Goal: Task Accomplishment & Management: Complete application form

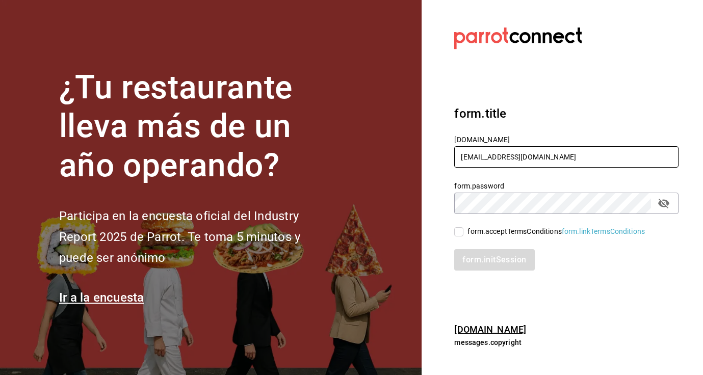
click at [505, 159] on input "[EMAIL_ADDRESS][DOMAIN_NAME]" at bounding box center [566, 156] width 224 height 21
type input "[EMAIL_ADDRESS][DOMAIN_NAME]"
click at [461, 232] on input "form.acceptTermsConditions form.linkTermsConditions" at bounding box center [458, 231] width 9 height 9
checkbox input "true"
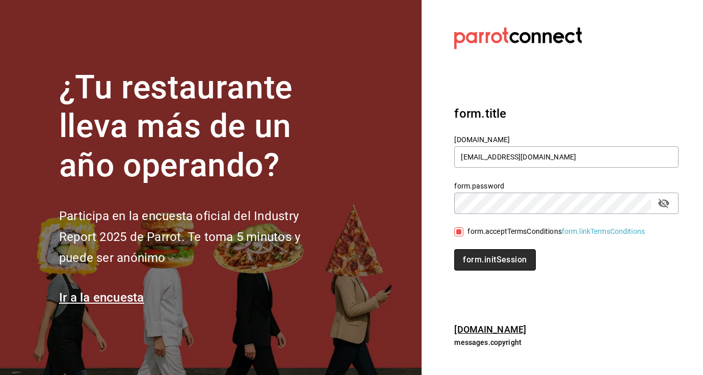
click at [486, 261] on button "form.initSession" at bounding box center [494, 259] width 81 height 21
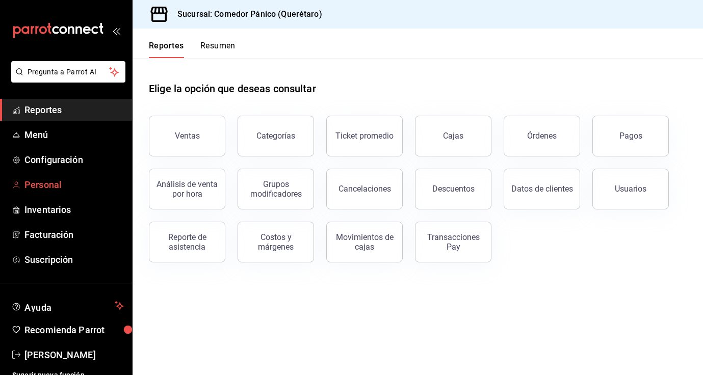
click at [37, 187] on span "Personal" at bounding box center [73, 185] width 99 height 14
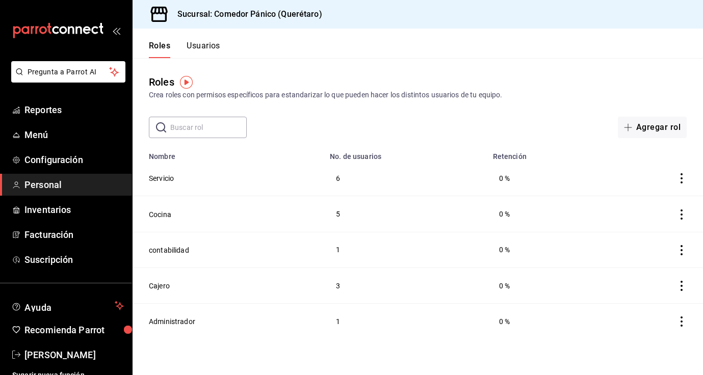
click at [210, 48] on button "Usuarios" at bounding box center [204, 49] width 34 height 17
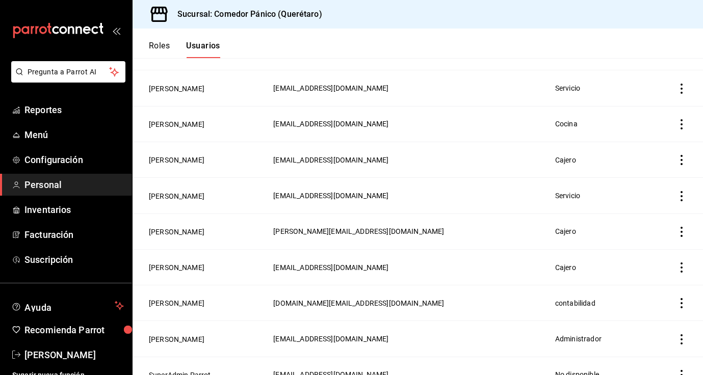
scroll to position [390, 0]
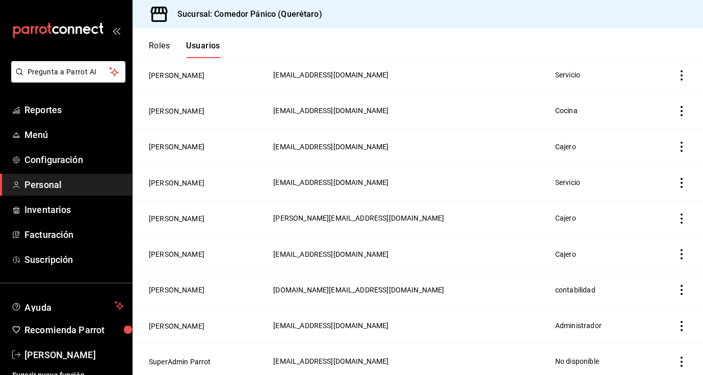
click at [681, 217] on icon "actions" at bounding box center [681, 219] width 10 height 10
click at [185, 215] on div at bounding box center [351, 187] width 703 height 375
click at [180, 216] on button "Sharon Zamudio" at bounding box center [177, 219] width 56 height 10
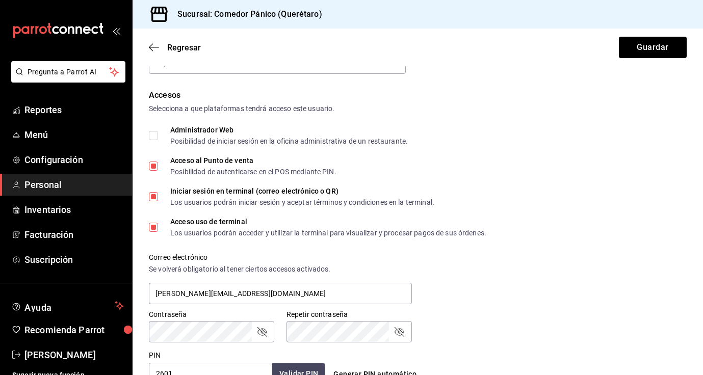
scroll to position [203, 0]
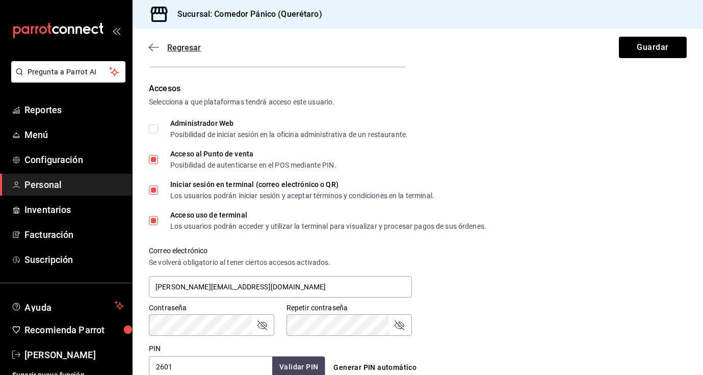
click at [156, 50] on icon "button" at bounding box center [154, 47] width 10 height 9
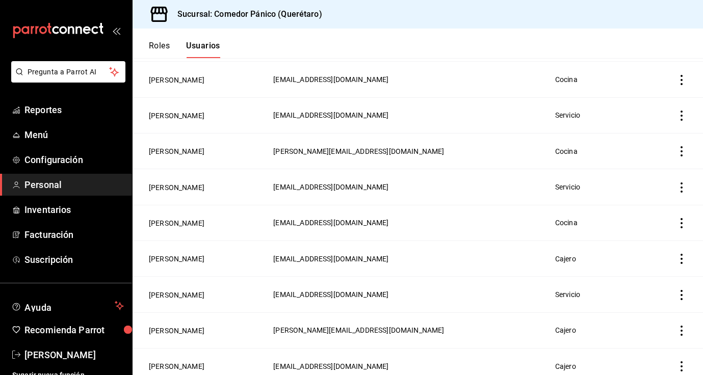
scroll to position [390, 0]
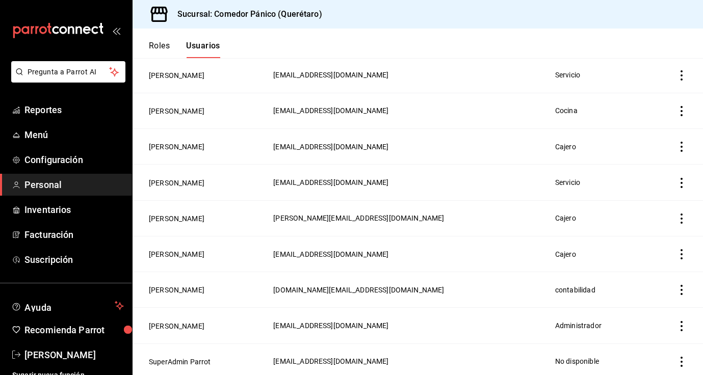
click at [683, 251] on icon "actions" at bounding box center [681, 254] width 10 height 10
click at [662, 267] on li "Eliminar" at bounding box center [644, 265] width 86 height 29
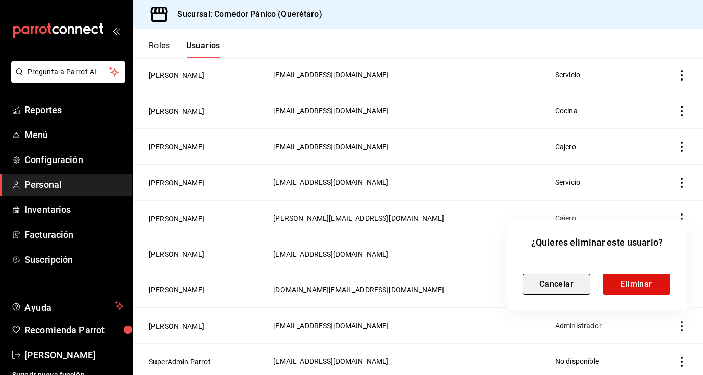
click at [583, 289] on button "Cancelar" at bounding box center [556, 284] width 68 height 21
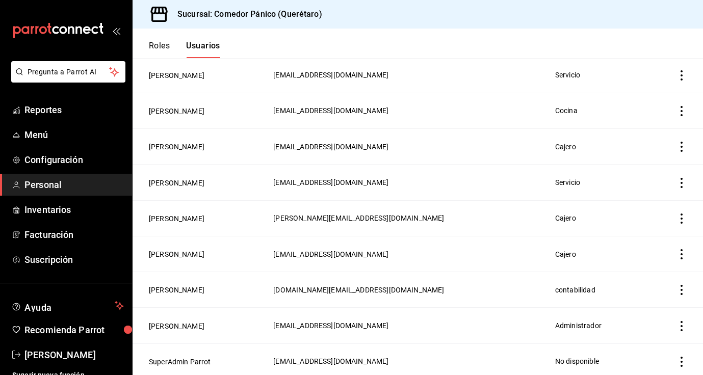
click at [679, 216] on icon "actions" at bounding box center [681, 219] width 10 height 10
click at [662, 236] on li "Eliminar" at bounding box center [644, 230] width 86 height 29
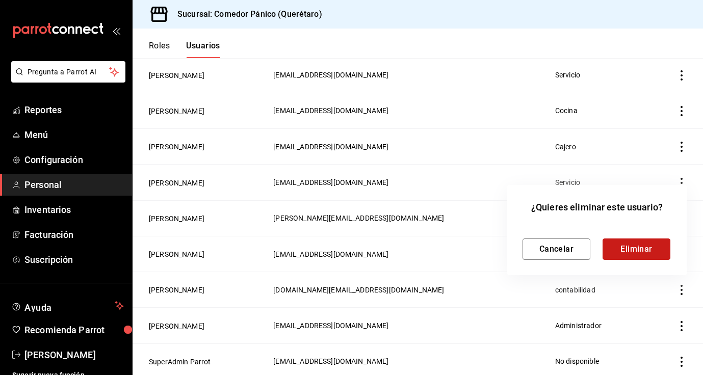
click at [649, 243] on button "Eliminar" at bounding box center [637, 249] width 68 height 21
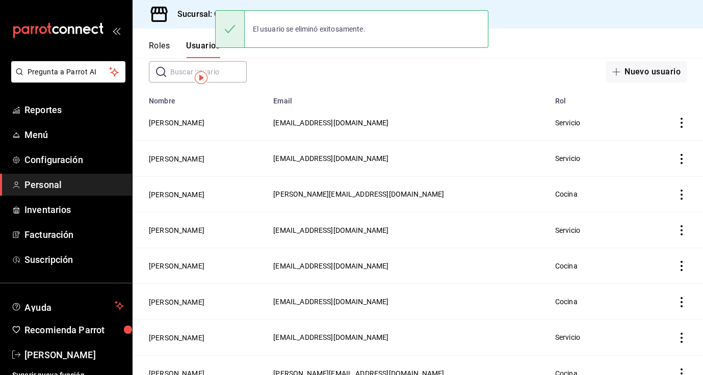
scroll to position [0, 0]
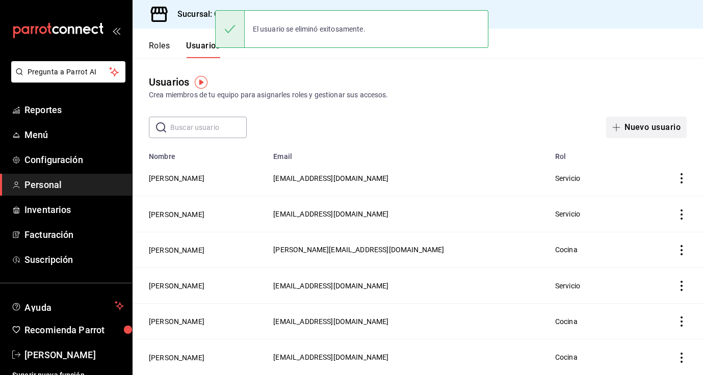
click at [632, 131] on button "Nuevo usuario" at bounding box center [646, 127] width 81 height 21
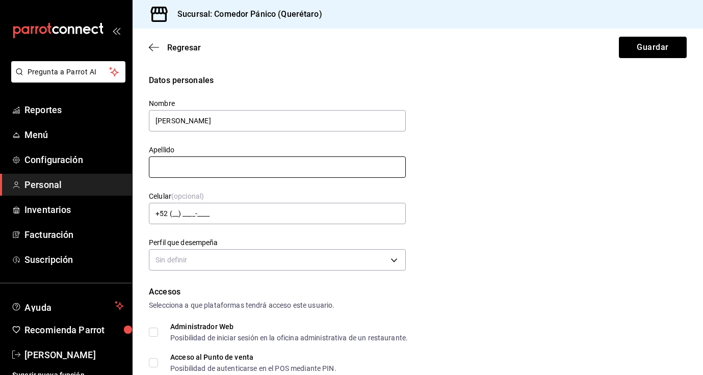
type input "Sharon"
click at [369, 166] on input "text" at bounding box center [277, 166] width 257 height 21
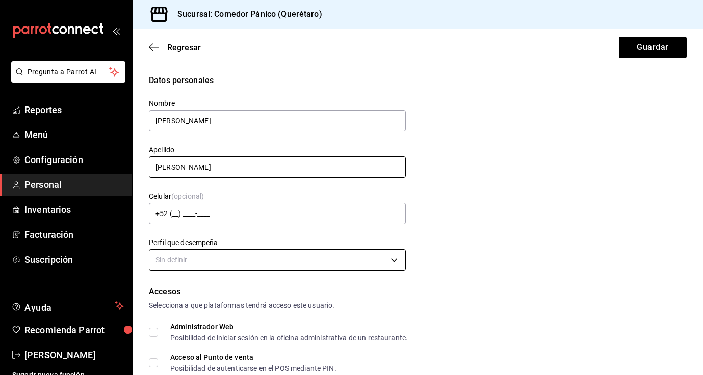
type input "Zamudio"
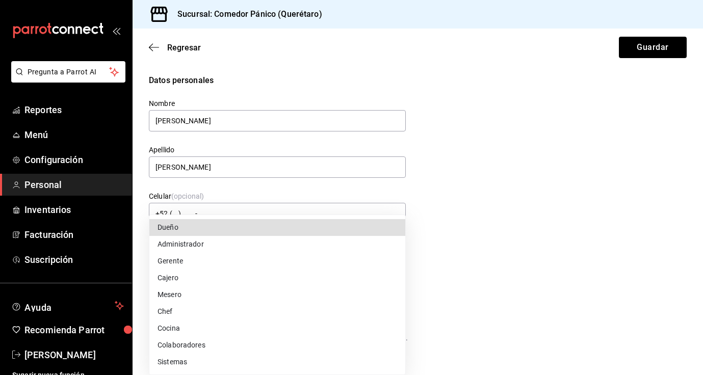
click at [337, 258] on body "Pregunta a Parrot AI Reportes Menú Configuración Personal Inventarios Facturaci…" at bounding box center [351, 187] width 703 height 375
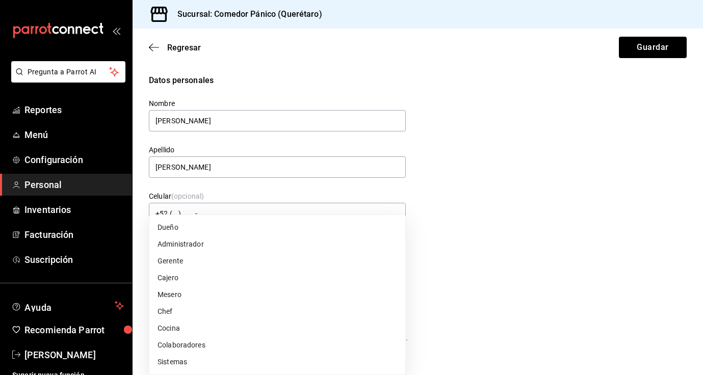
click at [197, 283] on li "Cajero" at bounding box center [277, 278] width 256 height 17
type input "CASHIER"
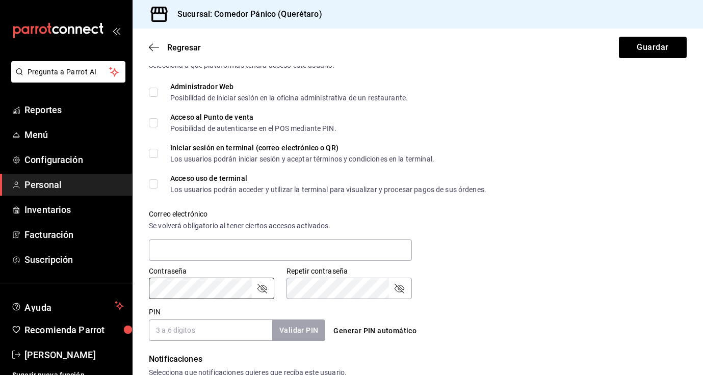
scroll to position [242, 0]
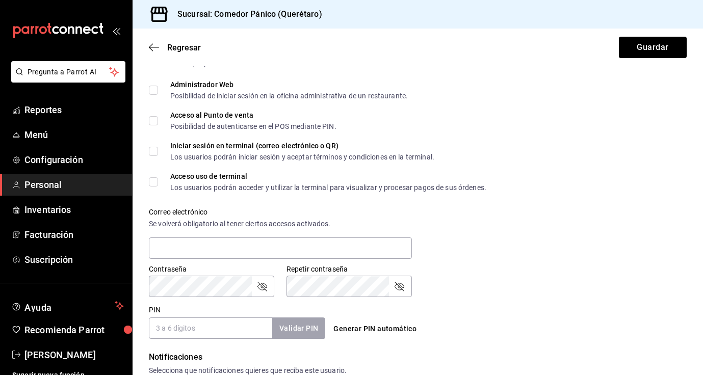
click at [209, 332] on input "PIN" at bounding box center [210, 328] width 123 height 21
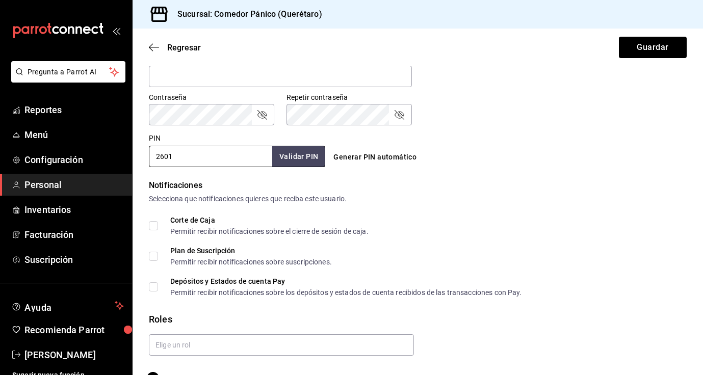
scroll to position [439, 0]
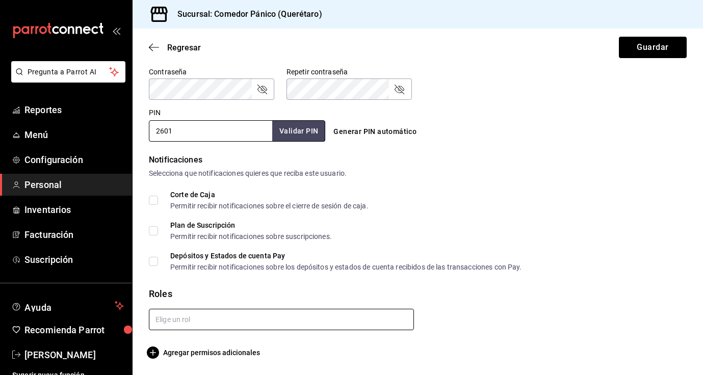
type input "2601"
click at [278, 319] on input "text" at bounding box center [281, 319] width 265 height 21
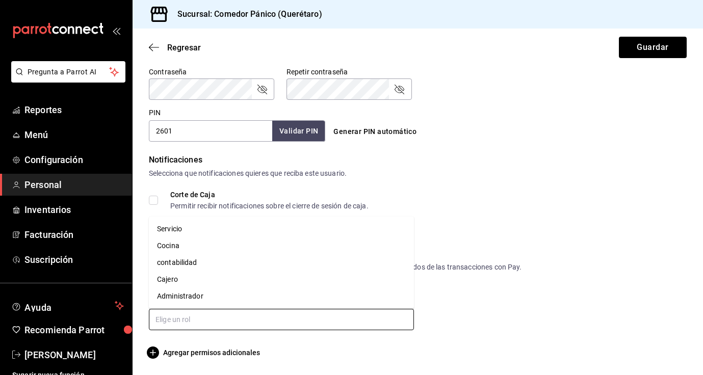
click at [234, 282] on li "Cajero" at bounding box center [281, 279] width 265 height 17
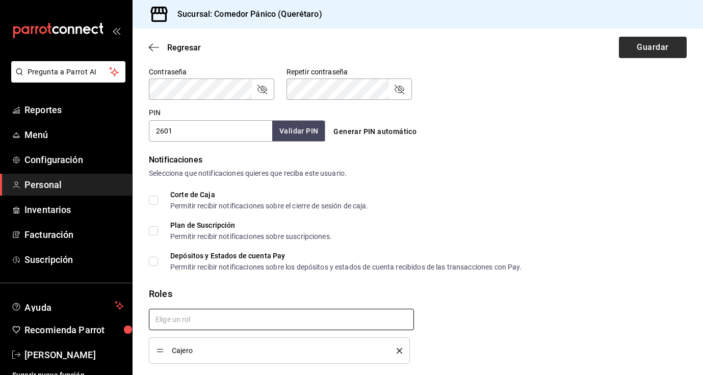
checkbox input "true"
click at [673, 49] on button "Guardar" at bounding box center [653, 47] width 68 height 21
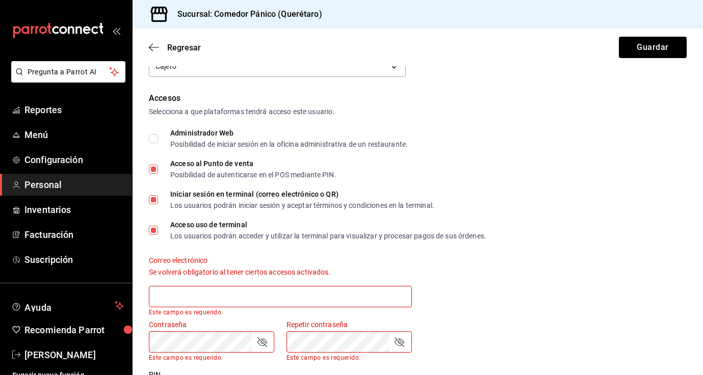
scroll to position [182, 0]
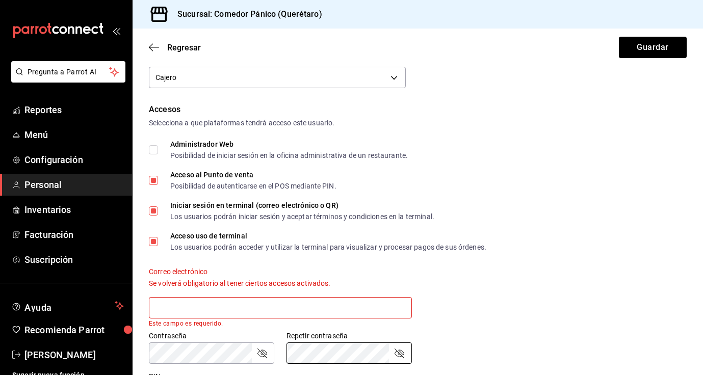
click at [155, 210] on input "Iniciar sesión en terminal (correo electrónico o QR) Los usuarios podrán inicia…" at bounding box center [153, 210] width 9 height 9
checkbox input "false"
click at [153, 245] on input "Acceso uso de terminal Los usuarios podrán acceder y utilizar la terminal para …" at bounding box center [153, 241] width 9 height 9
checkbox input "false"
click at [632, 51] on button "Guardar" at bounding box center [653, 47] width 68 height 21
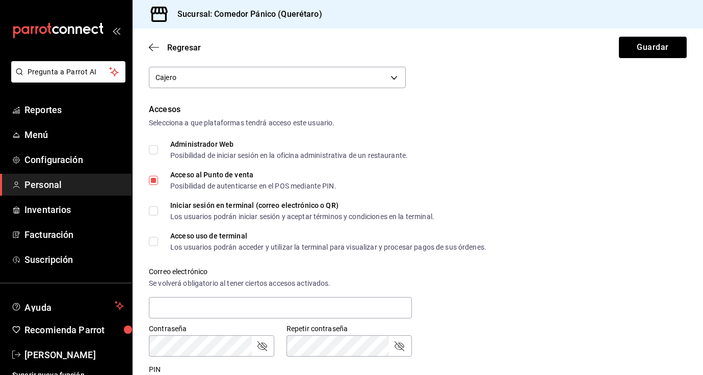
click at [155, 150] on input "Administrador Web Posibilidad de iniciar sesión en la oficina administrativa de…" at bounding box center [153, 149] width 9 height 9
click at [640, 44] on button "Guardar" at bounding box center [653, 47] width 68 height 21
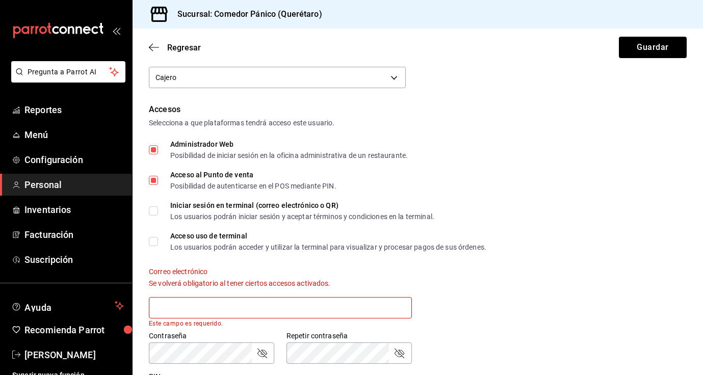
click at [155, 152] on input "Administrador Web Posibilidad de iniciar sesión en la oficina administrativa de…" at bounding box center [153, 149] width 9 height 9
checkbox input "false"
click at [156, 214] on input "Iniciar sesión en terminal (correo electrónico o QR) Los usuarios podrán inicia…" at bounding box center [153, 210] width 9 height 9
checkbox input "true"
click at [629, 43] on button "Guardar" at bounding box center [653, 47] width 68 height 21
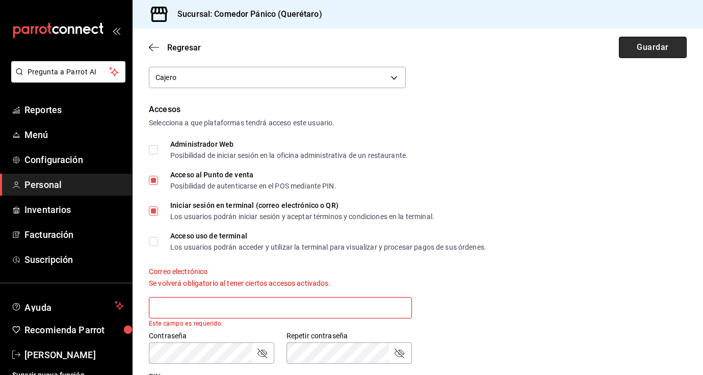
click at [637, 48] on button "Guardar" at bounding box center [653, 47] width 68 height 21
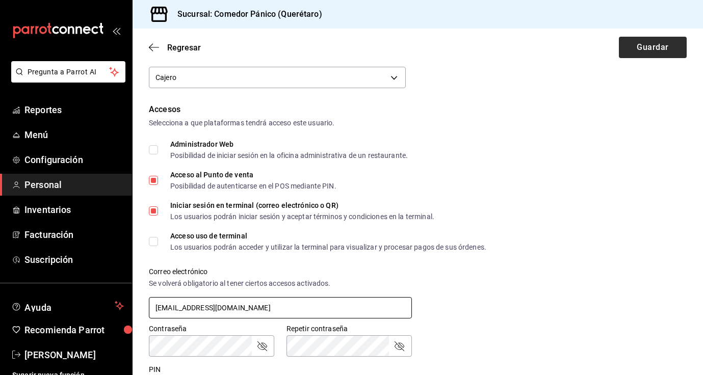
type input "charon@gmail.com"
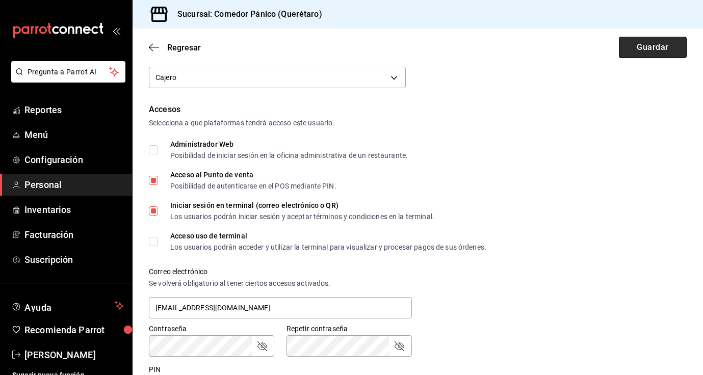
click at [655, 51] on button "Guardar" at bounding box center [653, 47] width 68 height 21
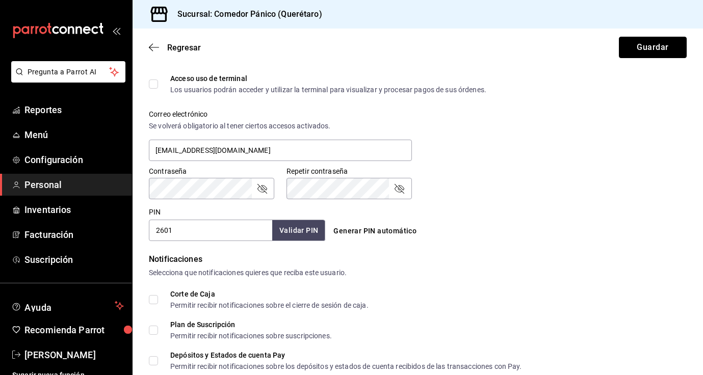
scroll to position [252, 0]
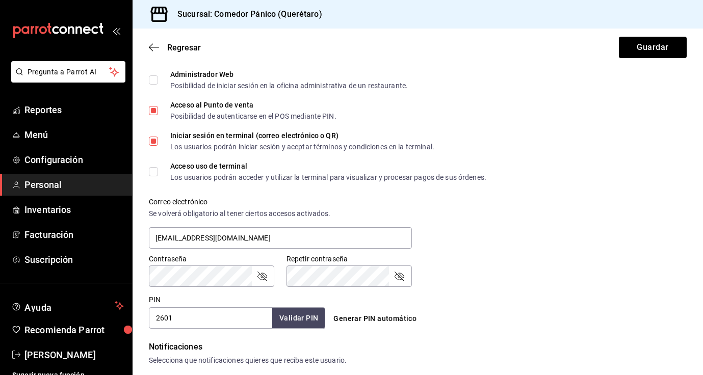
click at [157, 174] on input "Acceso uso de terminal Los usuarios podrán acceder y utilizar la terminal para …" at bounding box center [153, 171] width 9 height 9
checkbox input "true"
click at [629, 53] on button "Guardar" at bounding box center [653, 47] width 68 height 21
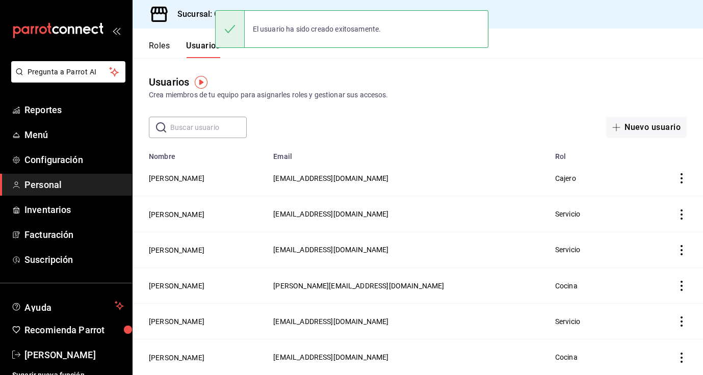
click at [687, 183] on td "employeesTable" at bounding box center [674, 179] width 58 height 36
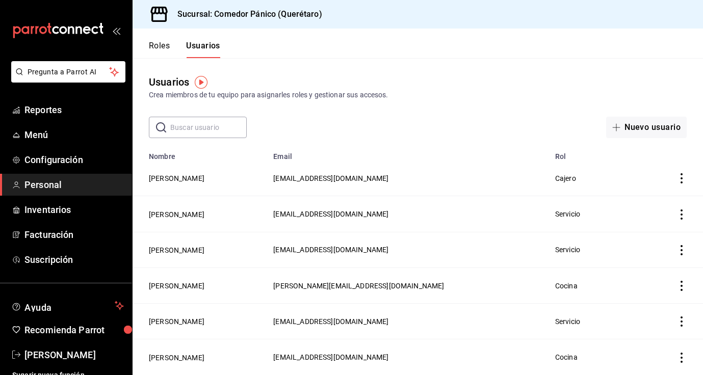
click at [684, 180] on icon "actions" at bounding box center [681, 178] width 10 height 10
click at [179, 179] on div at bounding box center [351, 187] width 703 height 375
click at [194, 176] on button "Sharon Zamudio" at bounding box center [177, 178] width 56 height 10
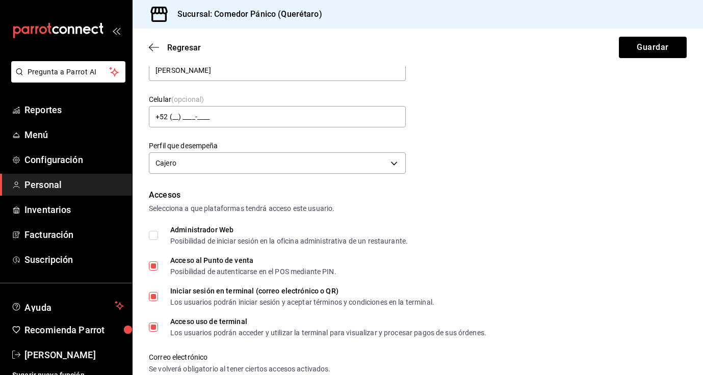
scroll to position [97, 0]
click at [155, 294] on input "Iniciar sesión en terminal (correo electrónico o QR) Los usuarios podrán inicia…" at bounding box center [153, 296] width 9 height 9
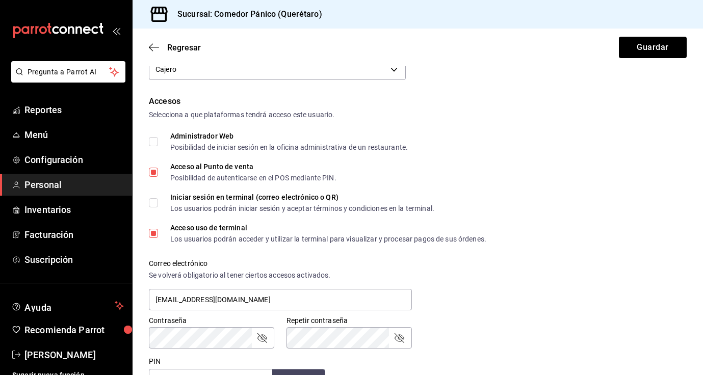
scroll to position [205, 0]
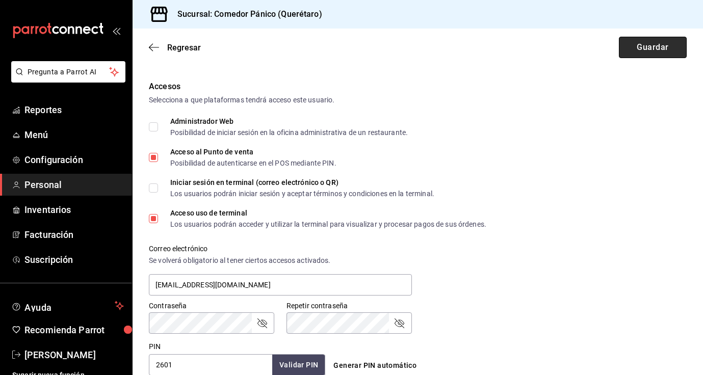
click at [647, 45] on button "Guardar" at bounding box center [653, 47] width 68 height 21
checkbox input "true"
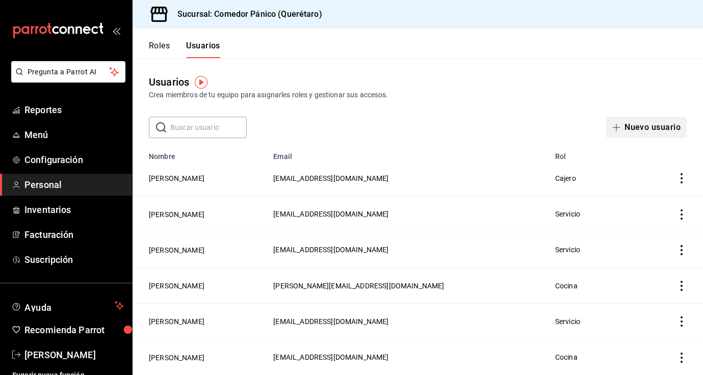
click at [638, 128] on button "Nuevo usuario" at bounding box center [646, 127] width 81 height 21
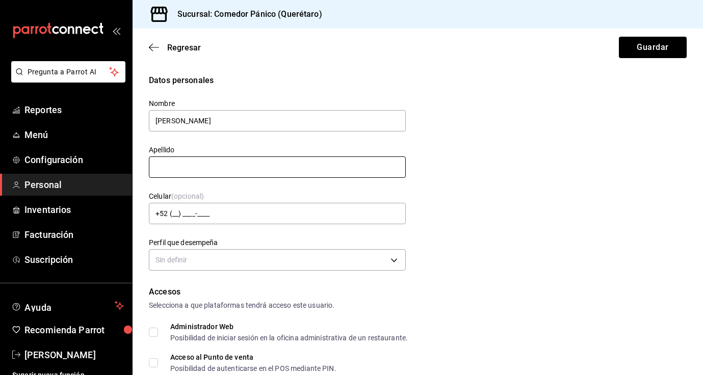
type input "Emiliano"
click at [210, 175] on input "text" at bounding box center [277, 166] width 257 height 21
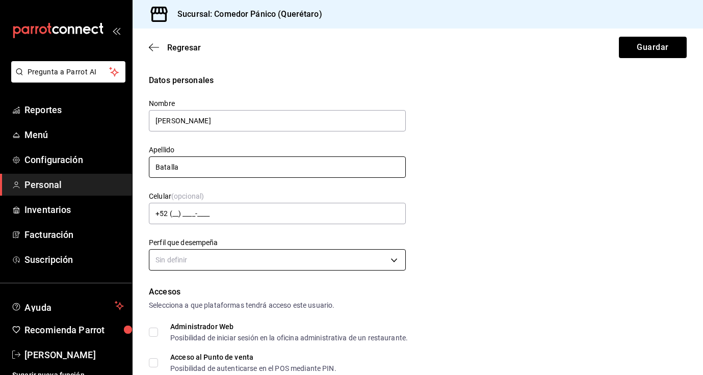
type input "Batalla"
click at [192, 257] on body "Pregunta a Parrot AI Reportes Menú Configuración Personal Inventarios Facturaci…" at bounding box center [351, 187] width 703 height 375
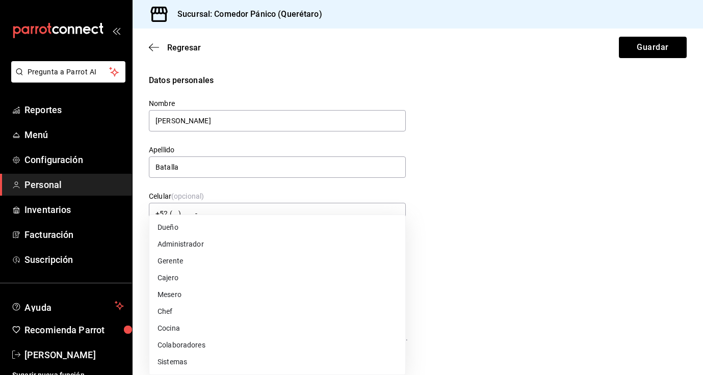
click at [185, 323] on li "Cocina" at bounding box center [277, 328] width 256 height 17
type input "KITCHEN"
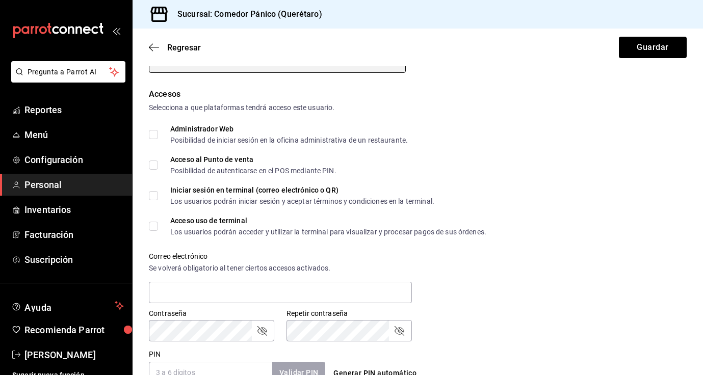
scroll to position [324, 0]
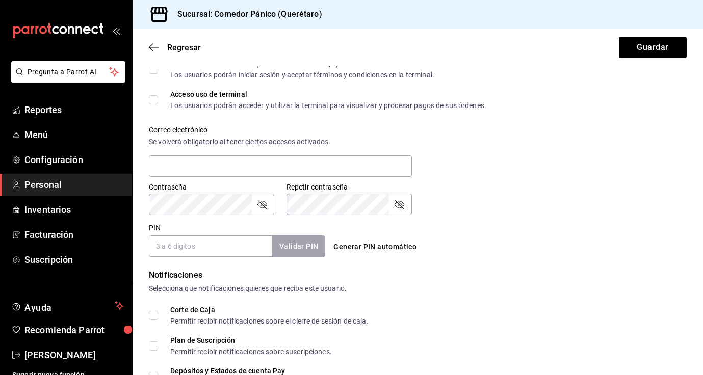
click at [198, 251] on input "PIN" at bounding box center [210, 246] width 123 height 21
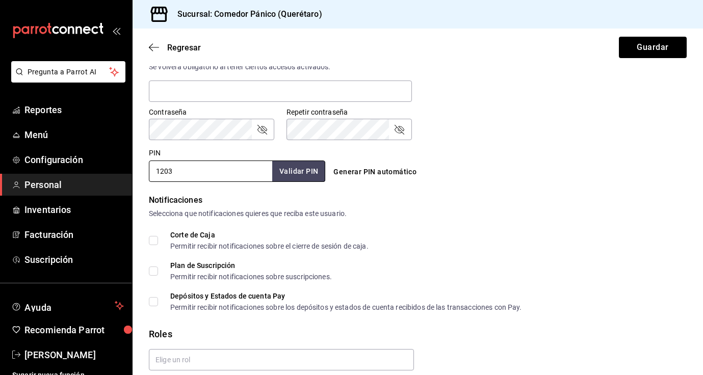
scroll to position [439, 0]
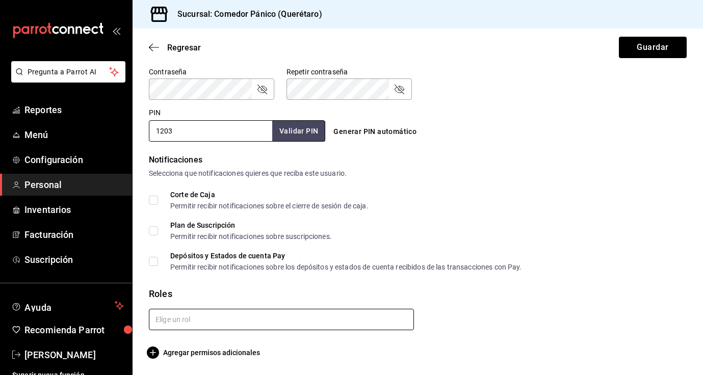
type input "1203"
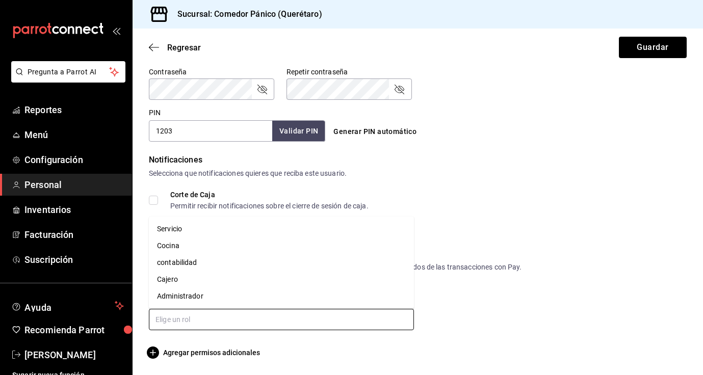
click at [229, 314] on input "text" at bounding box center [281, 319] width 265 height 21
click at [200, 239] on li "Cocina" at bounding box center [281, 246] width 265 height 17
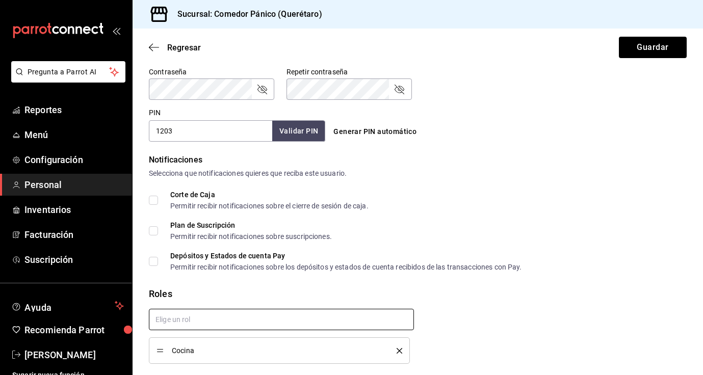
checkbox input "true"
click at [636, 53] on button "Guardar" at bounding box center [653, 47] width 68 height 21
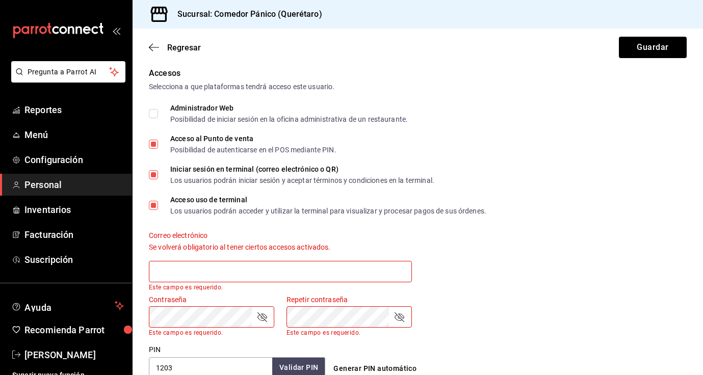
scroll to position [185, 0]
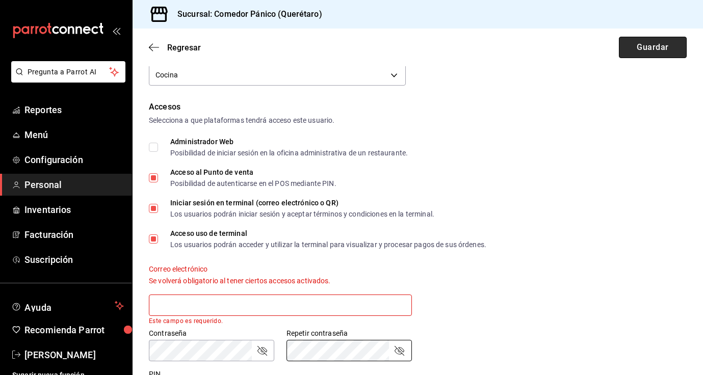
click at [637, 51] on button "Guardar" at bounding box center [653, 47] width 68 height 21
click at [637, 46] on button "Guardar" at bounding box center [653, 47] width 68 height 21
click at [334, 298] on input "text" at bounding box center [280, 305] width 263 height 21
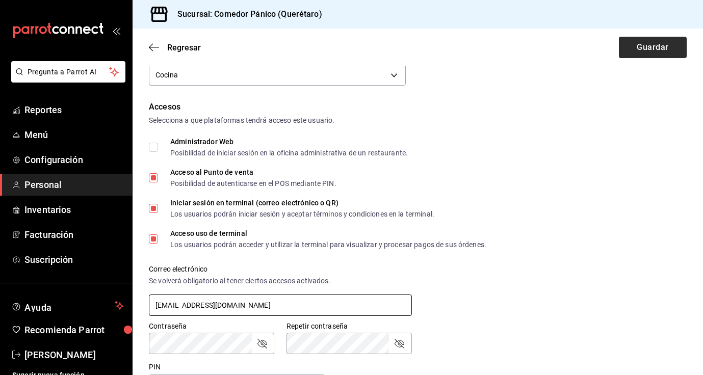
type input "emi@fake.com"
click at [638, 50] on button "Guardar" at bounding box center [653, 47] width 68 height 21
